Goal: Find specific page/section

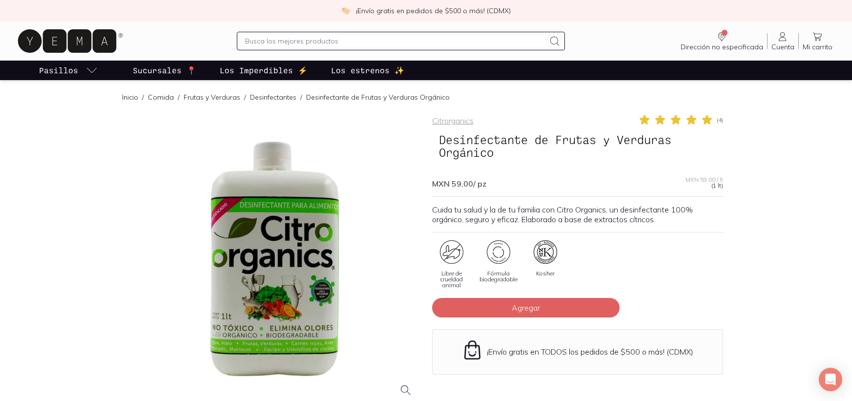
click at [162, 72] on p "Sucursales 📍" at bounding box center [164, 70] width 63 height 12
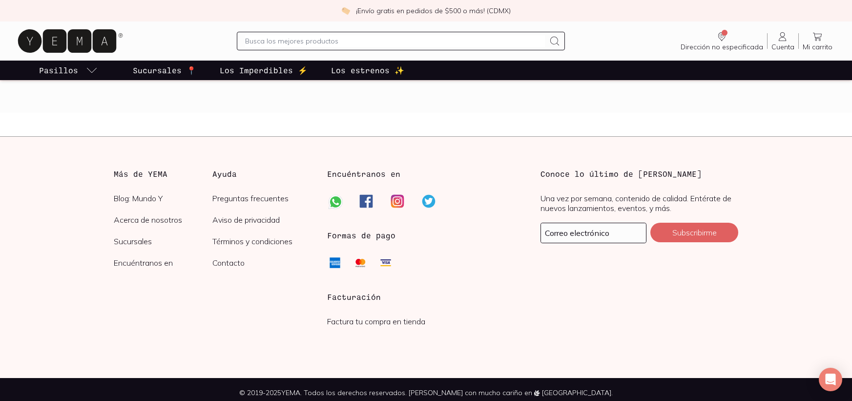
scroll to position [1677, 0]
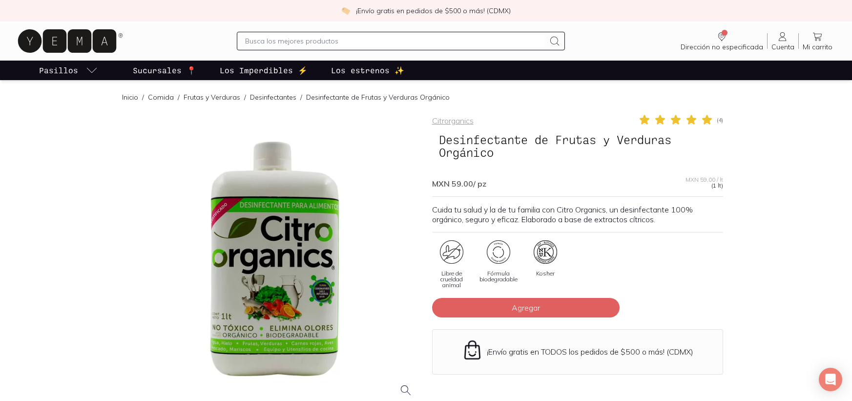
click at [161, 70] on p "Sucursales 📍" at bounding box center [164, 70] width 63 height 12
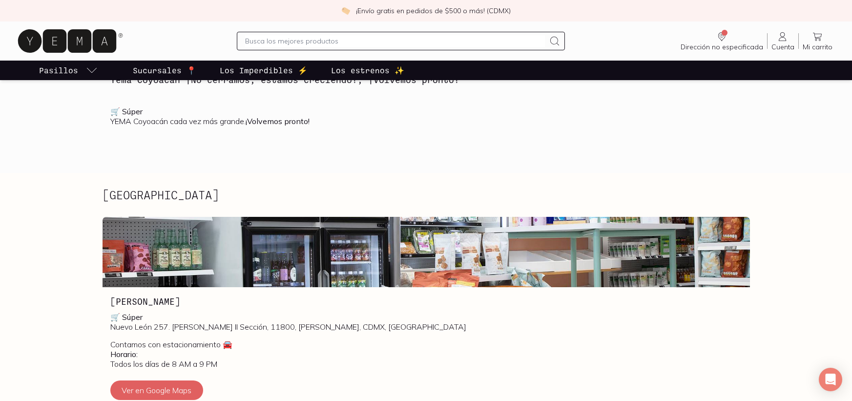
scroll to position [262, 0]
